Goal: Task Accomplishment & Management: Use online tool/utility

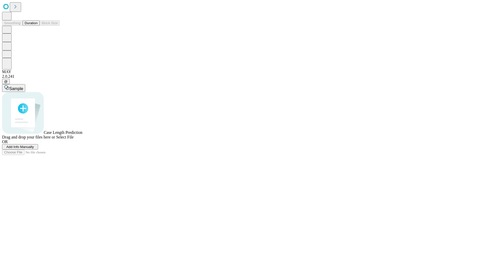
click at [34, 149] on span "Add Info Manually" at bounding box center [20, 147] width 28 height 4
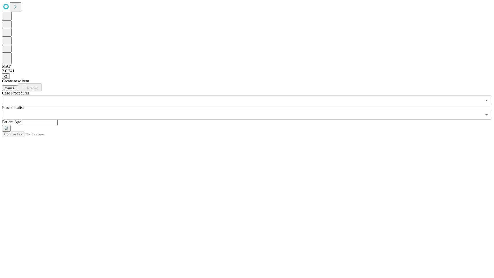
click at [58, 120] on input "text" at bounding box center [39, 122] width 36 height 5
type input "*"
click at [250, 110] on input "text" at bounding box center [241, 115] width 479 height 10
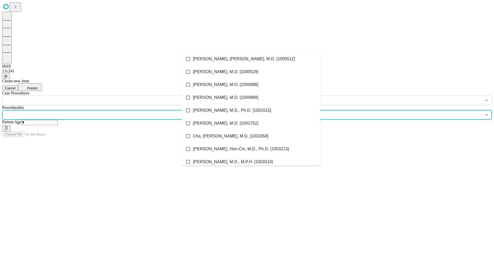
click at [251, 59] on li "[PERSON_NAME], [PERSON_NAME], M.D. [1000512]" at bounding box center [250, 58] width 139 height 13
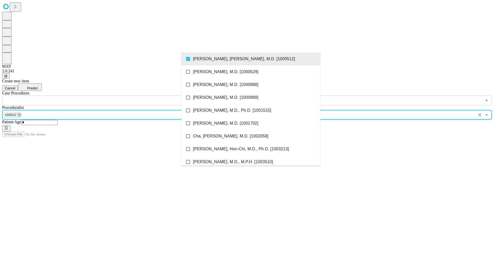
click at [108, 95] on input "text" at bounding box center [241, 100] width 479 height 10
